Goal: Task Accomplishment & Management: Manage account settings

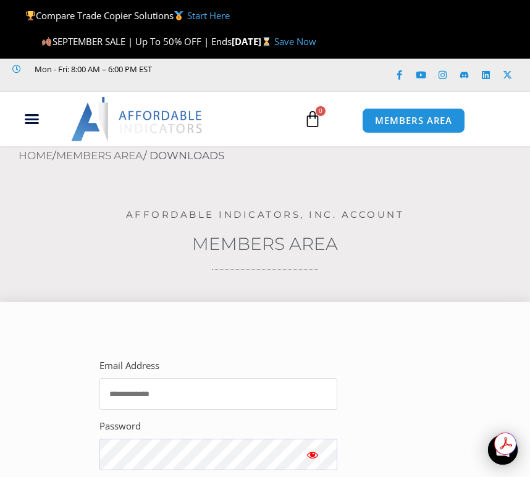
click at [197, 395] on input "Email Address" at bounding box center [218, 394] width 238 height 31
type input "**********"
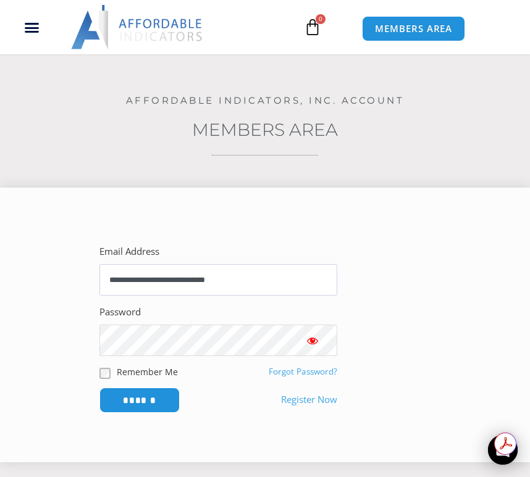
scroll to position [124, 0]
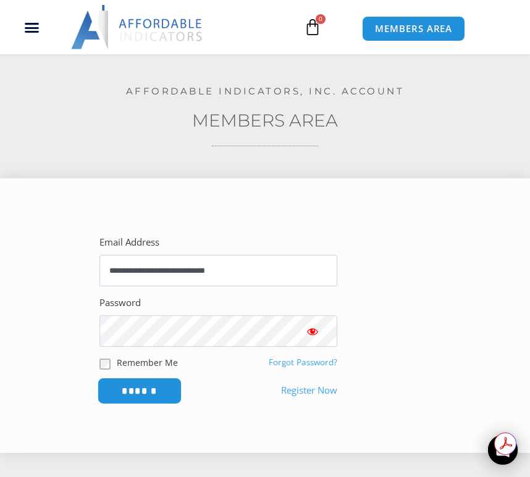
click at [140, 393] on input "******" at bounding box center [140, 391] width 85 height 27
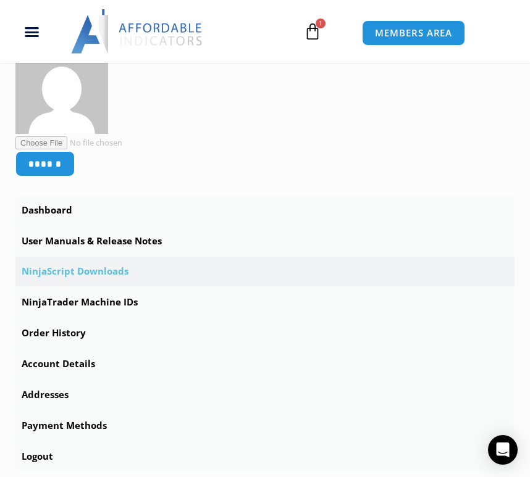
scroll to position [309, 0]
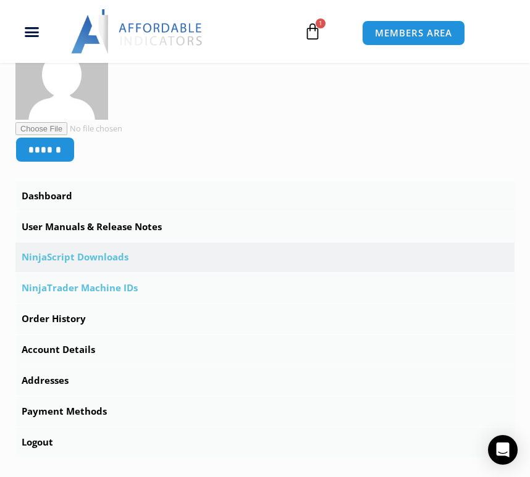
click at [103, 286] on link "NinjaTrader Machine IDs" at bounding box center [264, 289] width 499 height 30
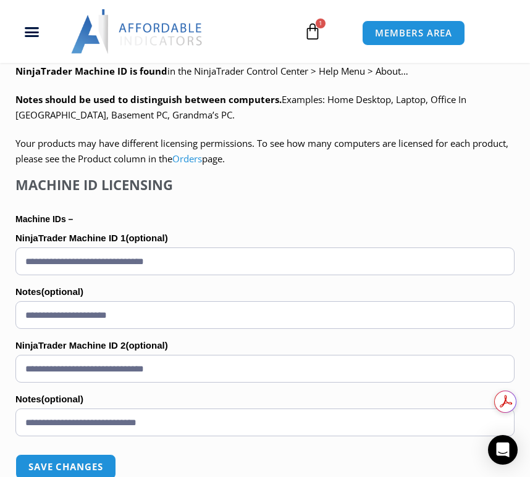
scroll to position [803, 0]
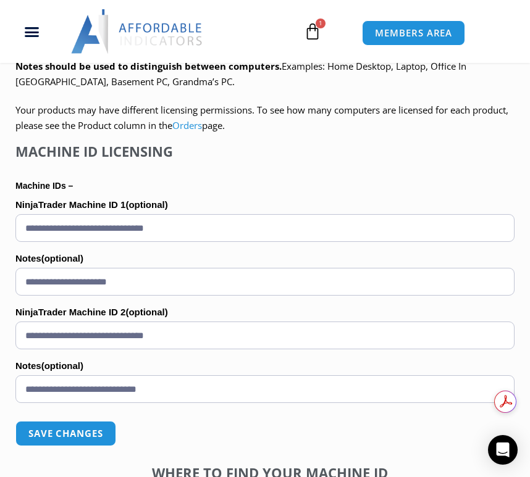
drag, startPoint x: 27, startPoint y: 228, endPoint x: 211, endPoint y: 225, distance: 184.7
click at [211, 225] on input "**********" at bounding box center [264, 228] width 499 height 28
paste input "text"
type input "**********"
click at [72, 283] on input "**********" at bounding box center [264, 282] width 499 height 28
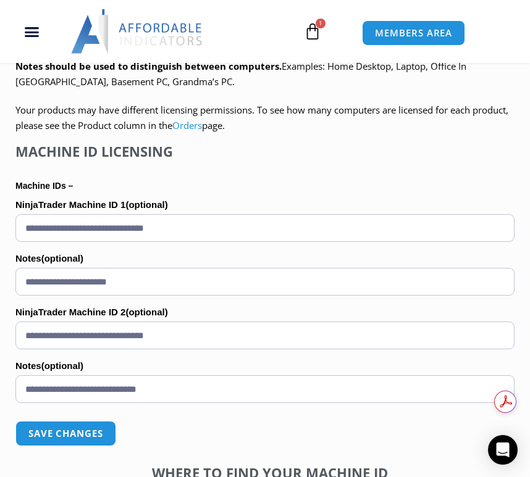
drag, startPoint x: 27, startPoint y: 282, endPoint x: 166, endPoint y: 282, distance: 139.6
click at [166, 282] on input "**********" at bounding box center [264, 282] width 499 height 28
paste input "text"
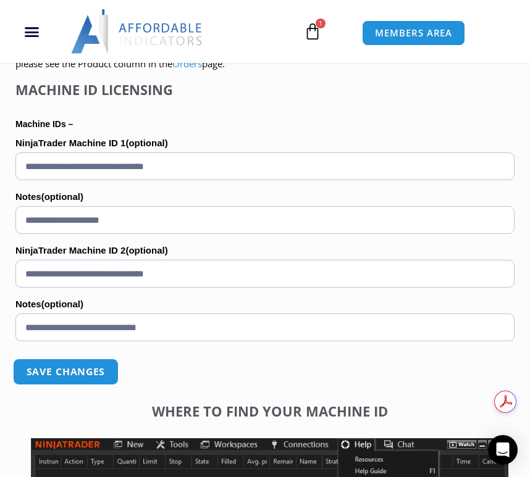
type input "**********"
click at [68, 373] on button "Save changes" at bounding box center [66, 372] width 106 height 27
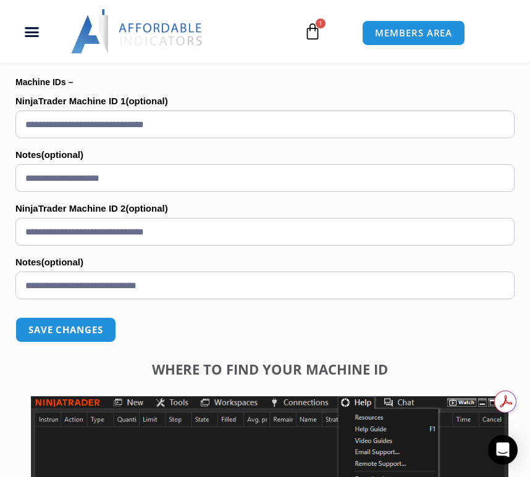
scroll to position [1050, 0]
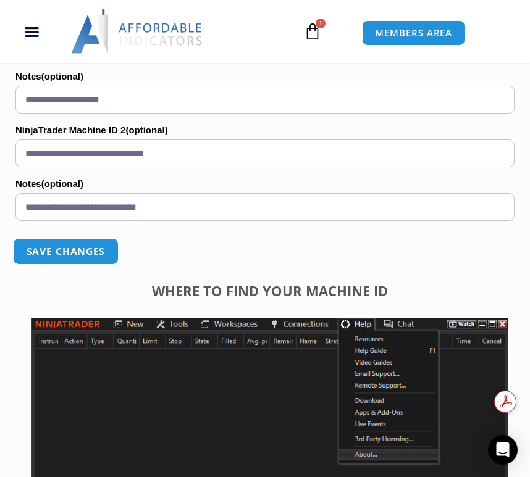
click at [73, 252] on button "Save changes" at bounding box center [66, 251] width 106 height 27
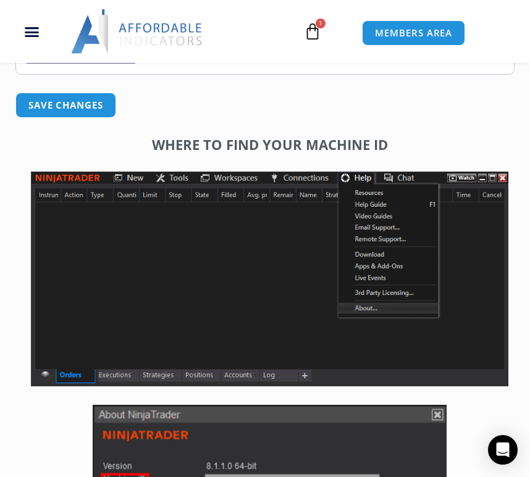
scroll to position [1235, 0]
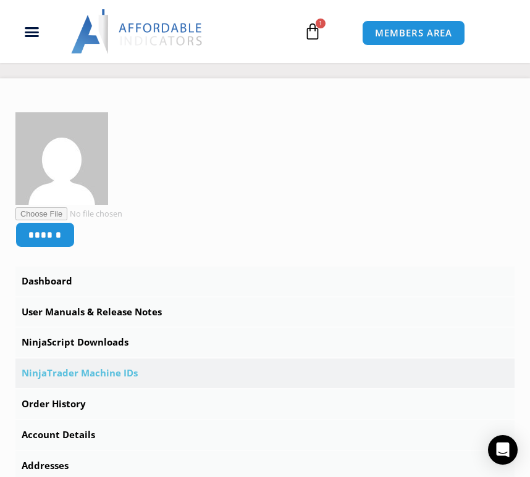
scroll to position [432, 0]
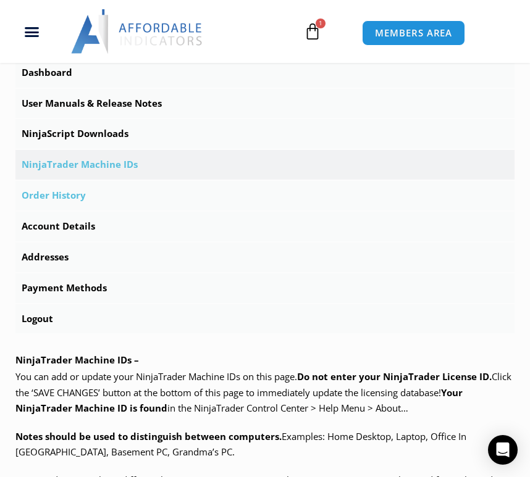
click at [59, 200] on link "Order History" at bounding box center [264, 196] width 499 height 30
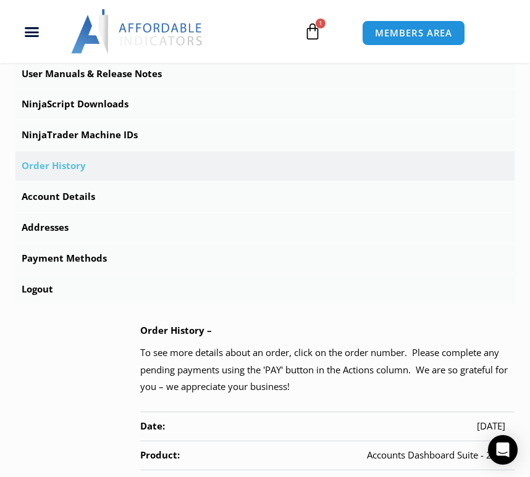
scroll to position [432, 0]
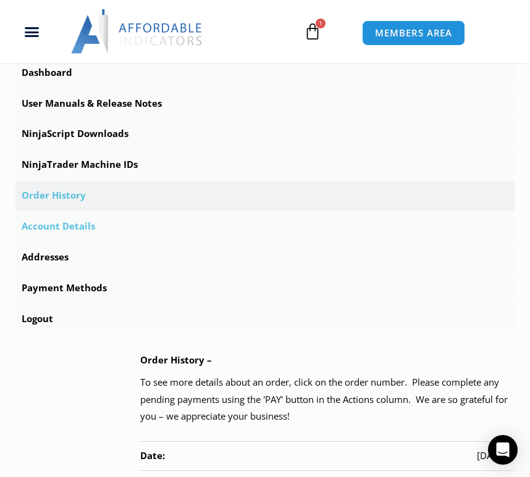
click at [75, 229] on link "Account Details" at bounding box center [264, 227] width 499 height 30
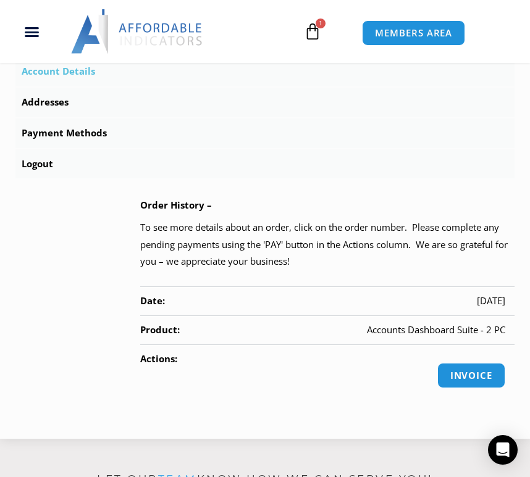
scroll to position [618, 0]
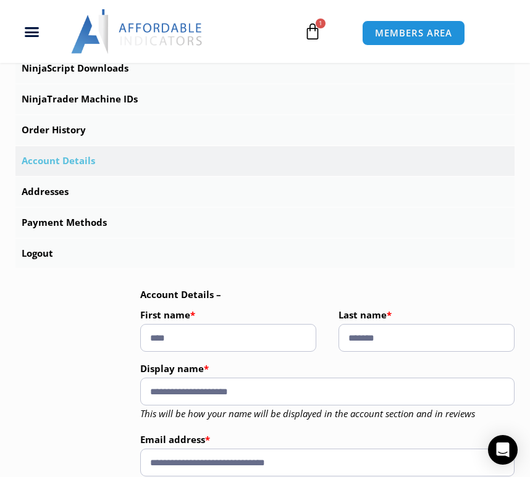
scroll to position [494, 0]
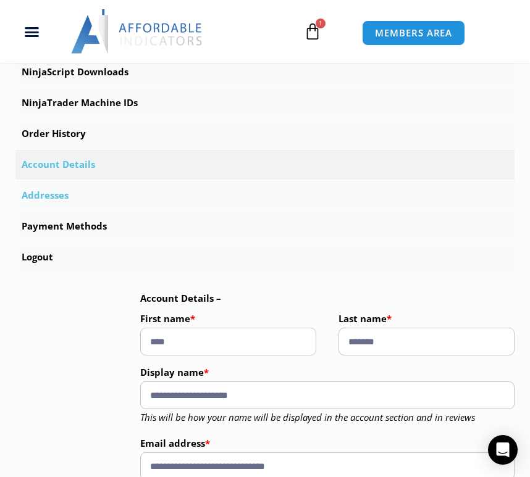
click at [62, 196] on link "Addresses" at bounding box center [264, 196] width 499 height 30
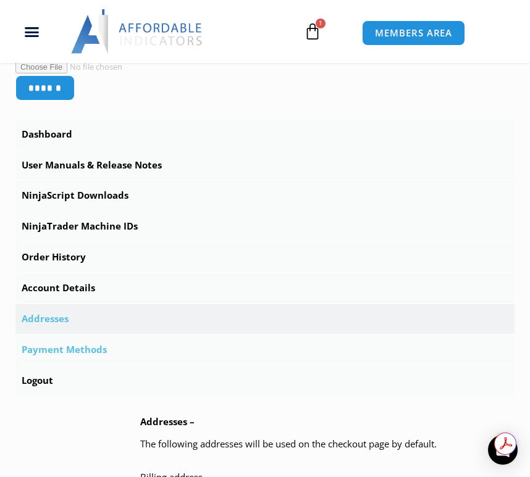
click at [74, 351] on link "Payment Methods" at bounding box center [264, 350] width 499 height 30
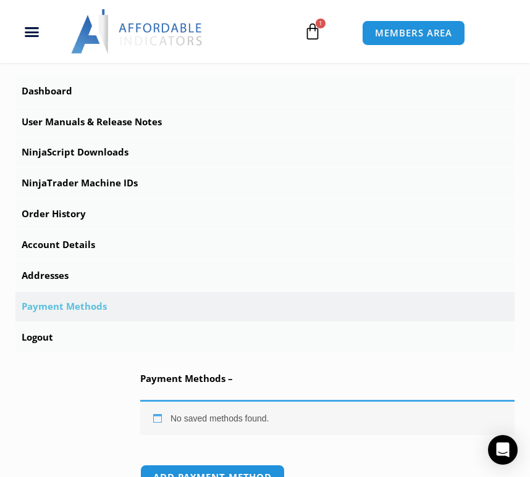
scroll to position [371, 0]
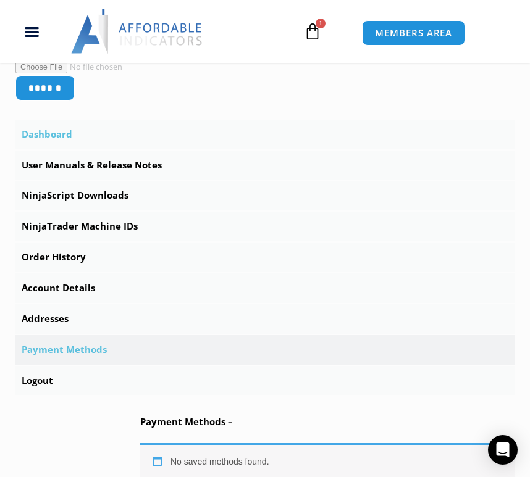
click at [52, 136] on link "Dashboard" at bounding box center [264, 135] width 499 height 30
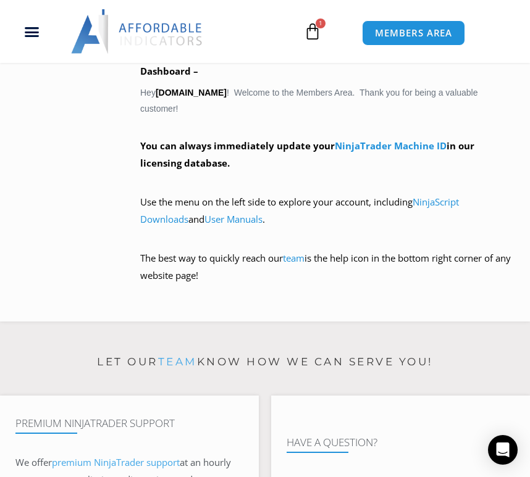
scroll to position [741, 0]
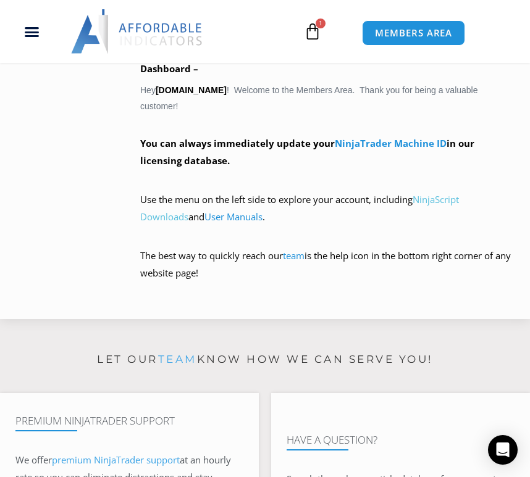
click at [443, 198] on link "NinjaScript Downloads" at bounding box center [299, 208] width 319 height 30
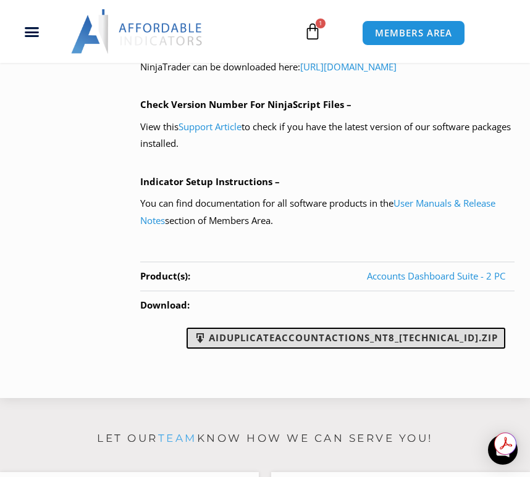
click at [363, 337] on link "AIDuplicateAccountActions_NT8_25.9.24.1.zip" at bounding box center [346, 338] width 319 height 21
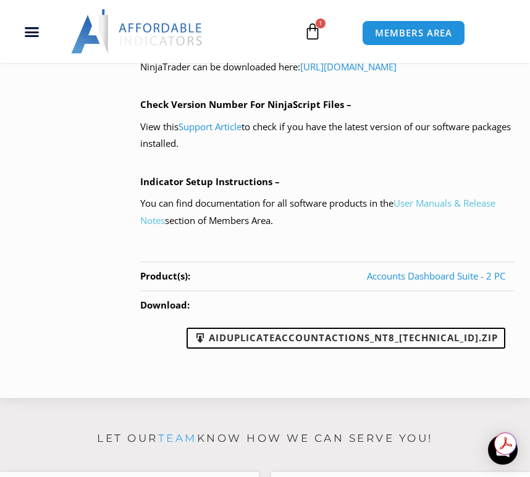
click at [445, 220] on link "User Manuals & Release Notes" at bounding box center [317, 212] width 355 height 30
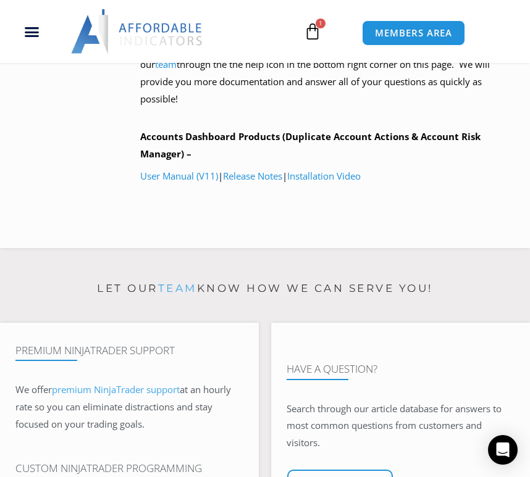
scroll to position [741, 0]
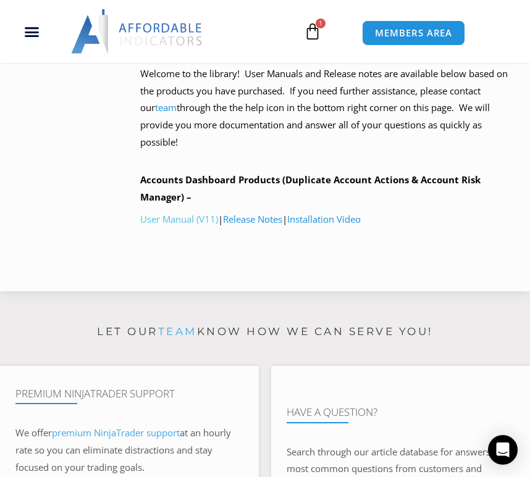
click at [169, 218] on link "User Manual (V11)" at bounding box center [179, 219] width 78 height 12
click at [250, 217] on link "Release Notes" at bounding box center [252, 219] width 59 height 12
click at [332, 218] on link "Installation Video" at bounding box center [323, 219] width 73 height 12
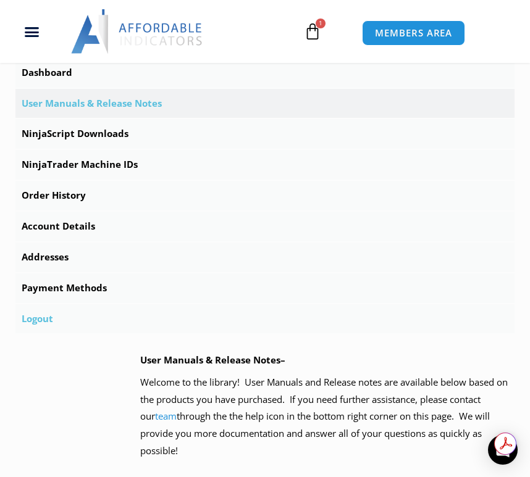
scroll to position [0, 0]
click at [41, 319] on link "Logout" at bounding box center [264, 319] width 499 height 30
